Goal: Find specific page/section: Find specific page/section

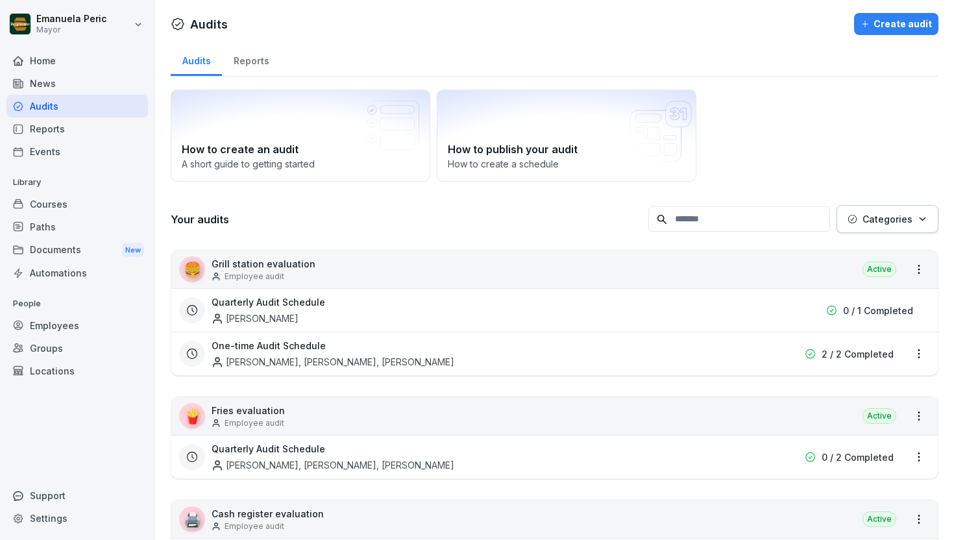
click at [84, 112] on div "Audits" at bounding box center [77, 106] width 142 height 23
click at [244, 61] on font "Reports" at bounding box center [252, 60] width 36 height 11
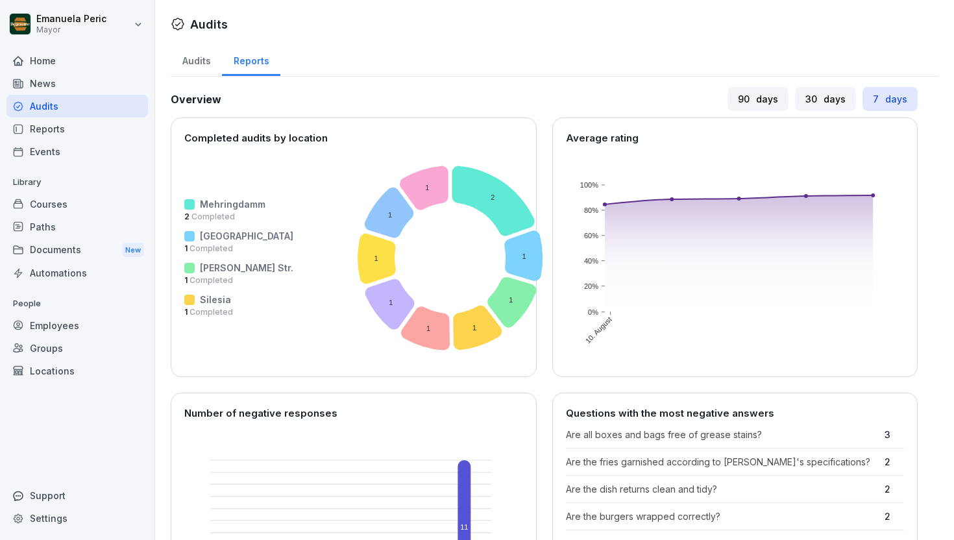
click at [198, 66] on font "Audits" at bounding box center [196, 61] width 29 height 14
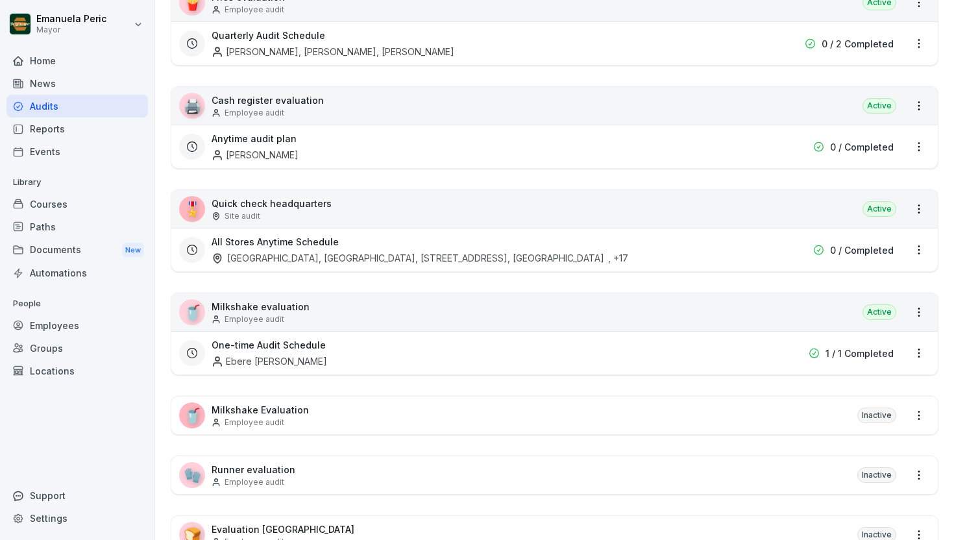
scroll to position [304, 0]
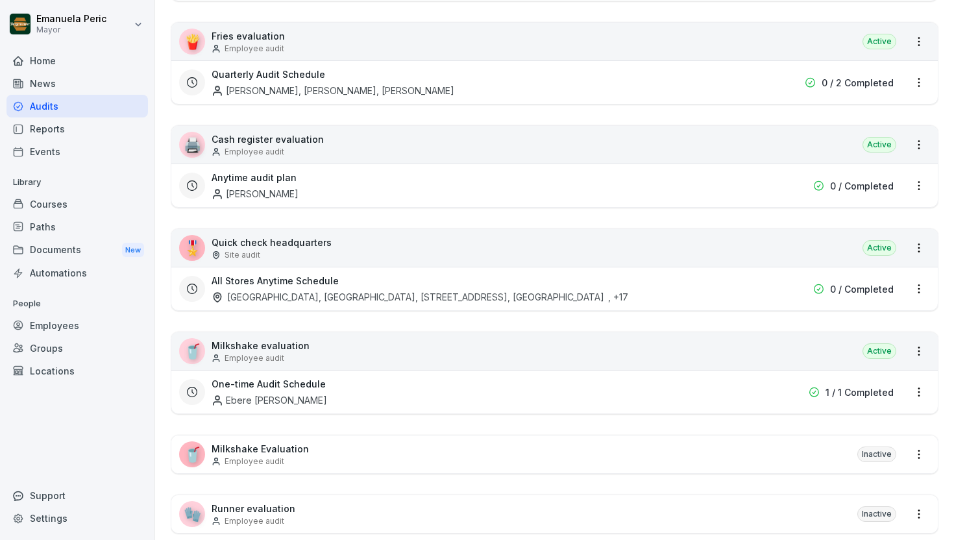
click at [385, 264] on div "🎖️ Quick check headquarters Site audit Active" at bounding box center [554, 248] width 767 height 38
